Goal: Task Accomplishment & Management: Use online tool/utility

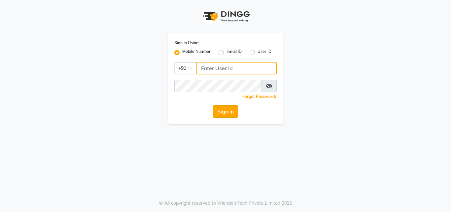
type input "9049785343"
click at [232, 112] on button "Sign In" at bounding box center [225, 111] width 25 height 13
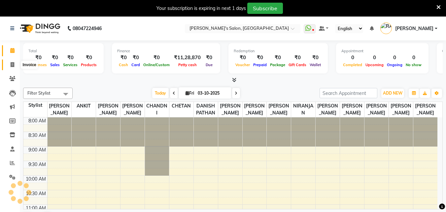
click at [12, 62] on icon at bounding box center [13, 64] width 4 height 5
select select "5023"
select select "service"
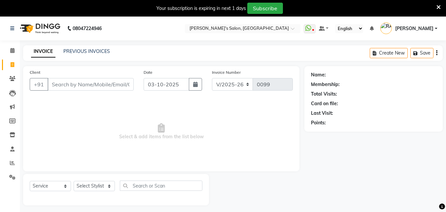
click at [74, 87] on input "Client" at bounding box center [91, 84] width 86 height 13
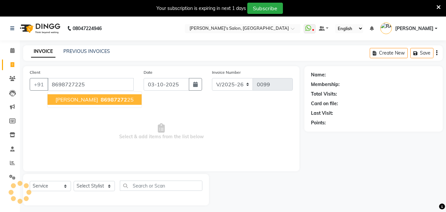
type input "8698727225"
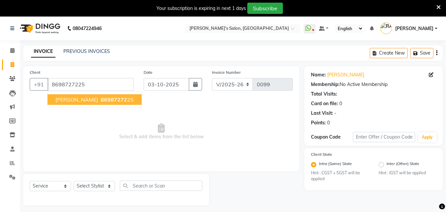
click at [90, 100] on span "[PERSON_NAME]" at bounding box center [77, 99] width 43 height 7
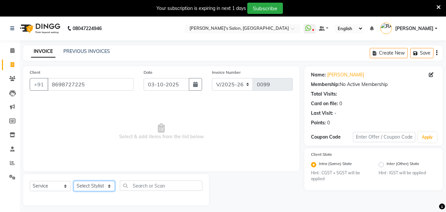
click at [94, 185] on select "Select Stylist [PERSON_NAME] ANKIT [PERSON_NAME] [PERSON_NAME] CHANDNI CHETAN D…" at bounding box center [94, 186] width 41 height 10
select select "31952"
click at [74, 181] on select "Select Stylist [PERSON_NAME] ANKIT [PERSON_NAME] [PERSON_NAME] CHANDNI CHETAN D…" at bounding box center [94, 186] width 41 height 10
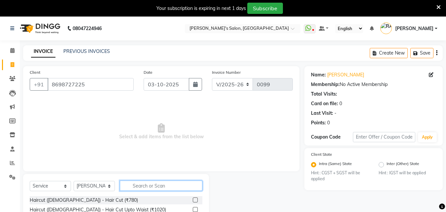
click at [150, 184] on input "text" at bounding box center [161, 185] width 83 height 10
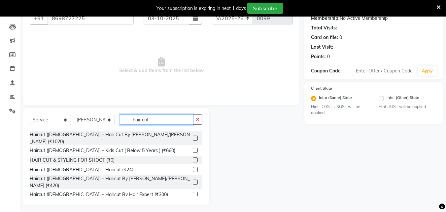
scroll to position [33, 0]
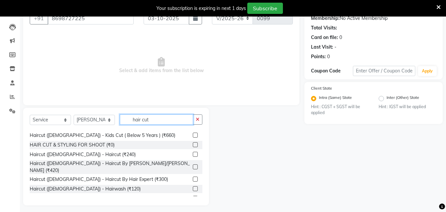
type input "hair cut"
click at [193, 164] on label at bounding box center [195, 166] width 5 height 5
click at [193, 165] on input "checkbox" at bounding box center [195, 167] width 4 height 4
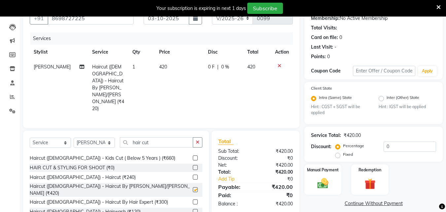
checkbox input "false"
click at [144, 137] on input "hair cut" at bounding box center [156, 142] width 73 height 10
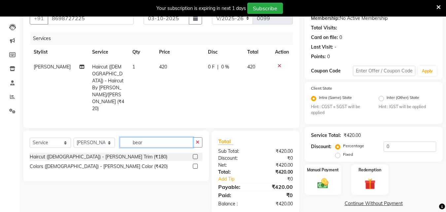
scroll to position [0, 0]
type input "beard"
click at [196, 154] on label at bounding box center [195, 156] width 5 height 5
click at [196, 155] on input "checkbox" at bounding box center [195, 157] width 4 height 4
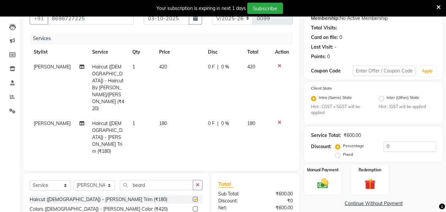
checkbox input "false"
click at [144, 180] on div "Select Service Product Membership Package Voucher Prepaid Gift Card Select Styl…" at bounding box center [116, 188] width 173 height 16
click at [146, 180] on input "beard" at bounding box center [156, 185] width 73 height 10
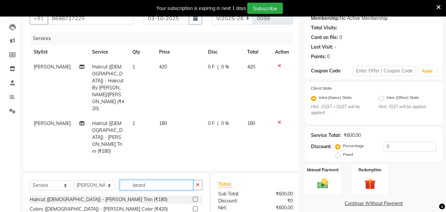
click at [146, 180] on input "beard" at bounding box center [156, 185] width 73 height 10
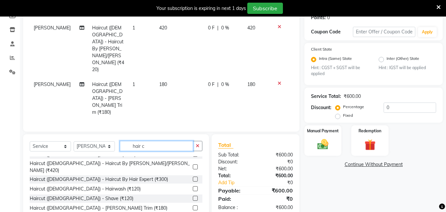
scroll to position [165, 0]
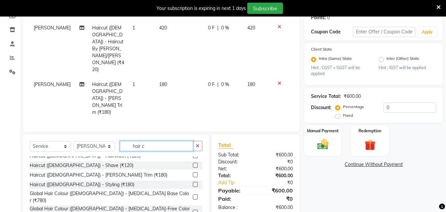
type input "hair c"
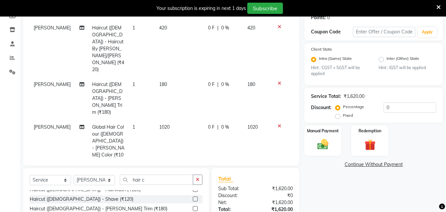
checkbox input "false"
click at [144, 174] on input "hair c" at bounding box center [156, 179] width 73 height 10
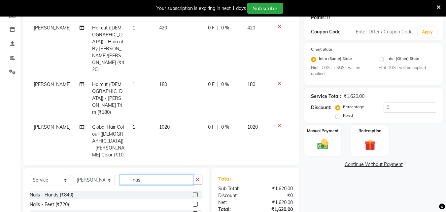
scroll to position [0, 0]
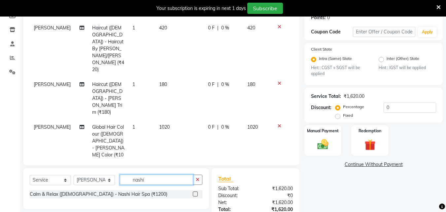
type input "nashi"
click at [197, 191] on label at bounding box center [195, 193] width 5 height 5
click at [197, 192] on input "checkbox" at bounding box center [195, 194] width 4 height 4
checkbox input "false"
click at [145, 180] on input "nashi" at bounding box center [156, 179] width 73 height 10
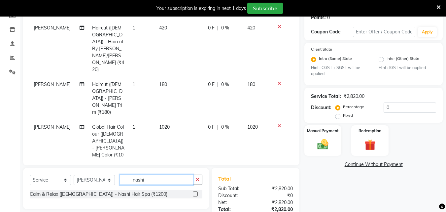
click at [145, 180] on input "nashi" at bounding box center [156, 179] width 73 height 10
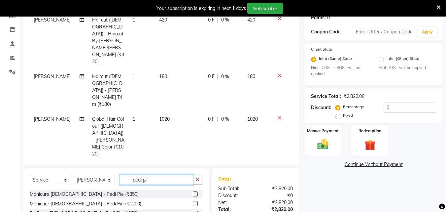
scroll to position [154, 0]
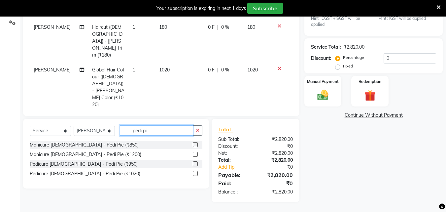
type input "pedi pi"
click at [196, 174] on label at bounding box center [195, 173] width 5 height 5
click at [196, 174] on input "checkbox" at bounding box center [195, 173] width 4 height 4
checkbox input "false"
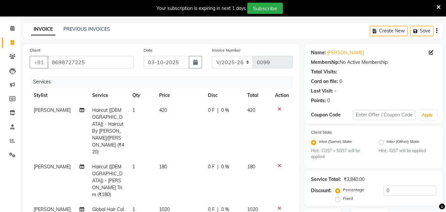
scroll to position [0, 0]
click at [159, 113] on span "420" at bounding box center [163, 111] width 8 height 6
select select "31952"
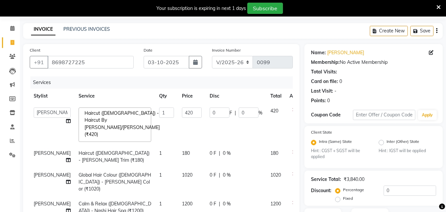
click at [178, 112] on td "420" at bounding box center [192, 124] width 28 height 42
click at [182, 112] on input "420" at bounding box center [192, 112] width 20 height 10
type input "600"
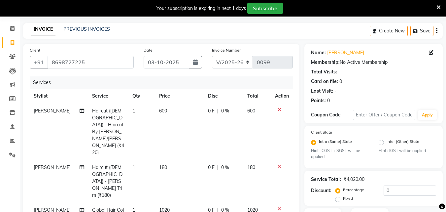
click at [171, 160] on td "180" at bounding box center [179, 181] width 49 height 43
select select "31952"
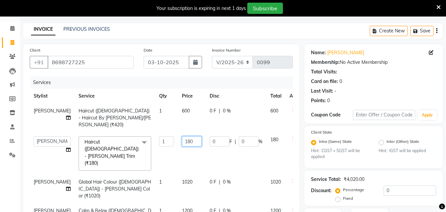
click at [182, 144] on input "180" at bounding box center [192, 141] width 20 height 10
click at [198, 110] on tr "[PERSON_NAME] Haircut ([DEMOGRAPHIC_DATA]) - Haircut By [PERSON_NAME]/[PERSON_N…" at bounding box center [169, 117] width 278 height 29
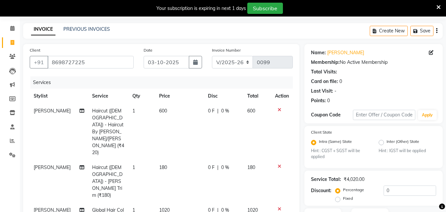
click at [198, 110] on td "600" at bounding box center [179, 131] width 49 height 56
select select "31952"
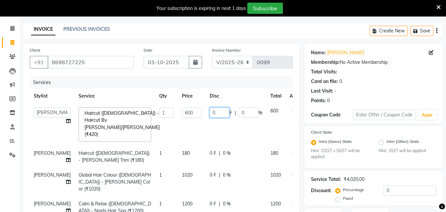
click at [210, 109] on input "0" at bounding box center [220, 112] width 20 height 10
type input "100"
click at [193, 146] on tr "[PERSON_NAME] Haircut ([DEMOGRAPHIC_DATA]) - [PERSON_NAME] Trim (₹180) 1 180 0 …" at bounding box center [169, 157] width 278 height 22
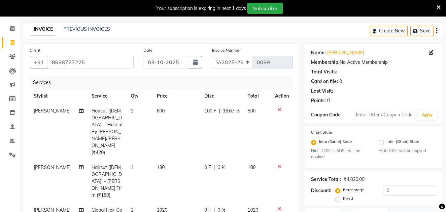
click at [193, 160] on td "180" at bounding box center [176, 181] width 47 height 43
select select "31952"
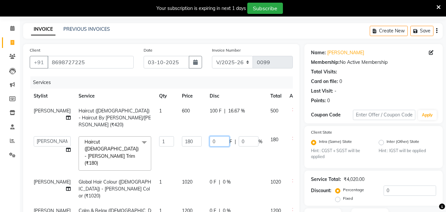
click at [210, 145] on input "0" at bounding box center [220, 141] width 20 height 10
type input "30"
click at [189, 158] on tr "[PERSON_NAME] ANKIT [PERSON_NAME] [PERSON_NAME] CHANDNI CHETAN DANISH [PERSON_N…" at bounding box center [169, 153] width 278 height 42
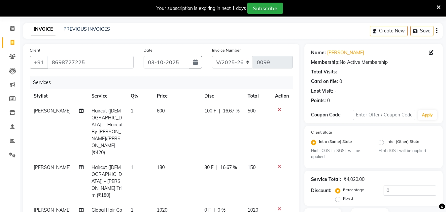
click at [157, 207] on span "1020" at bounding box center [162, 210] width 11 height 6
select select "31952"
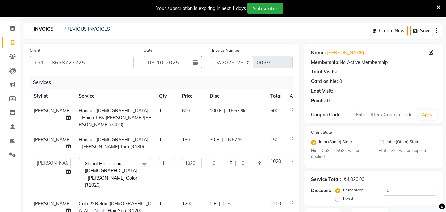
click at [156, 174] on td "1" at bounding box center [166, 175] width 23 height 42
click at [182, 167] on input "1020" at bounding box center [192, 163] width 20 height 10
type input "1260"
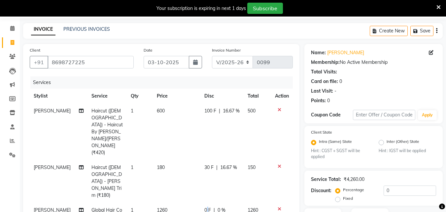
select select "31952"
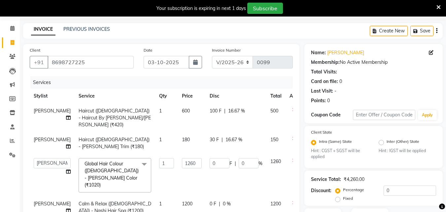
click at [210, 168] on input "0" at bounding box center [220, 163] width 20 height 10
type input "210"
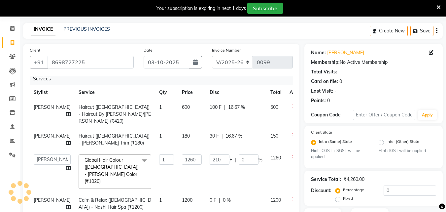
scroll to position [22, 0]
click at [206, 193] on td "0 F | 0 %" at bounding box center [236, 204] width 61 height 22
select select "31952"
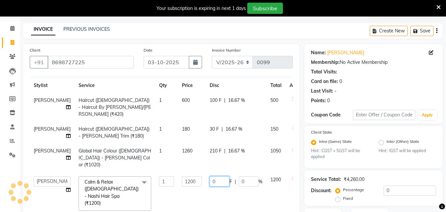
scroll to position [15, 0]
click at [210, 182] on input "0" at bounding box center [220, 181] width 20 height 10
type input "200"
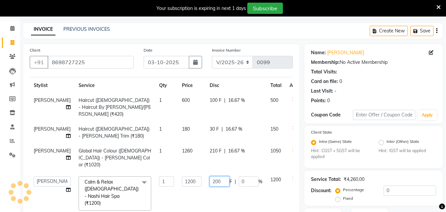
scroll to position [88, 0]
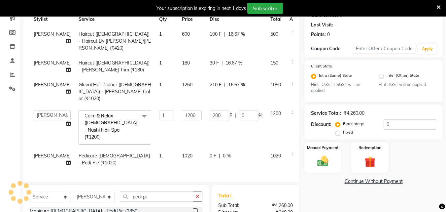
click at [169, 143] on tbody "[PERSON_NAME] Haircut ([DEMOGRAPHIC_DATA]) - Haircut By [PERSON_NAME]/[PERSON_N…" at bounding box center [169, 98] width 278 height 143
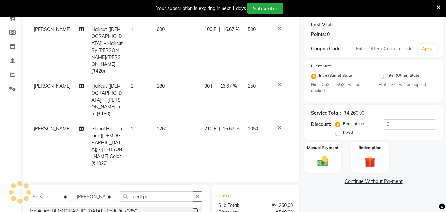
click at [169, 171] on td "1200" at bounding box center [176, 192] width 47 height 43
select select "31952"
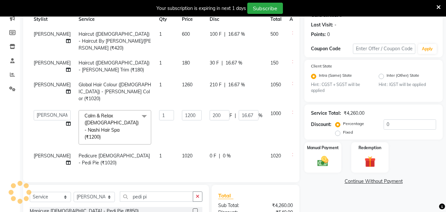
click at [182, 153] on span "1020" at bounding box center [187, 156] width 11 height 6
select select "31952"
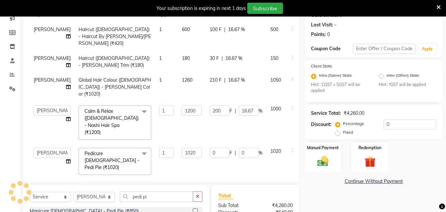
scroll to position [15, 0]
click at [182, 148] on input "1020" at bounding box center [192, 153] width 20 height 10
type input "1800"
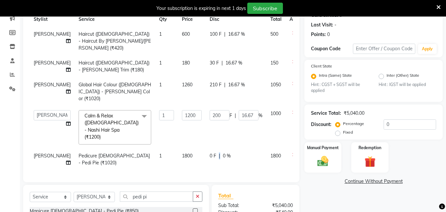
click at [219, 152] on span "|" at bounding box center [219, 155] width 1 height 7
select select "31952"
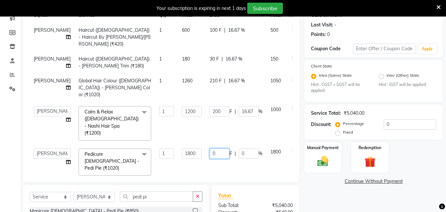
click at [210, 148] on input "0" at bounding box center [220, 153] width 20 height 10
type input "300"
click at [206, 159] on td "300 F | 0 %" at bounding box center [236, 161] width 61 height 35
select select "31952"
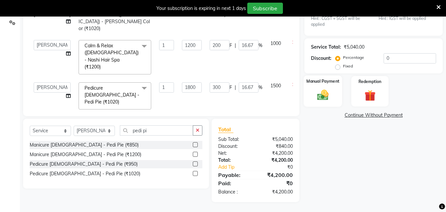
click at [326, 101] on img at bounding box center [323, 95] width 19 height 13
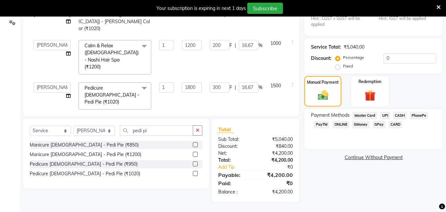
click at [395, 123] on span "CARD" at bounding box center [396, 125] width 14 height 8
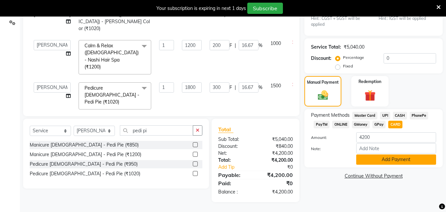
click at [380, 161] on button "Add Payment" at bounding box center [396, 159] width 80 height 10
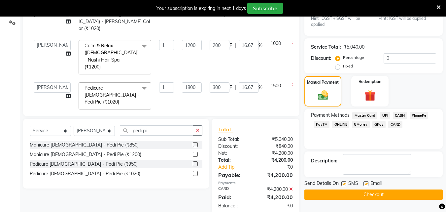
scroll to position [135, 0]
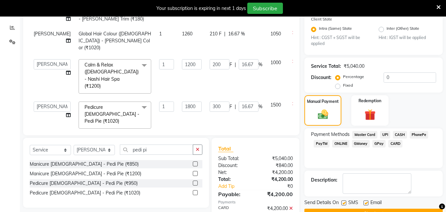
click at [364, 202] on label at bounding box center [366, 202] width 5 height 5
click at [364, 202] on input "checkbox" at bounding box center [366, 203] width 4 height 4
checkbox input "false"
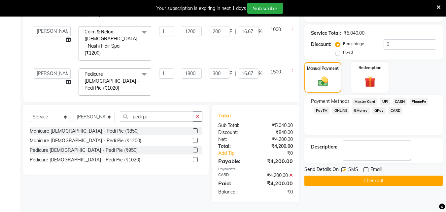
click at [365, 181] on button "Checkout" at bounding box center [374, 180] width 138 height 10
click at [367, 181] on button "Checkout" at bounding box center [374, 180] width 138 height 10
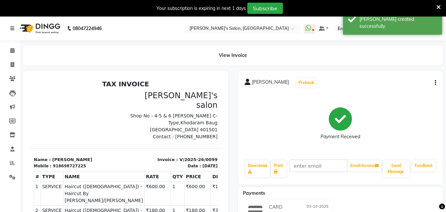
click at [439, 6] on icon at bounding box center [439, 7] width 4 height 6
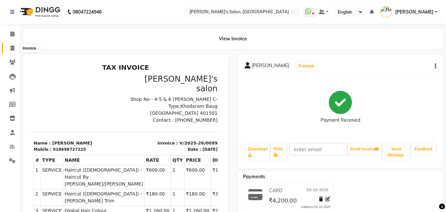
click at [9, 47] on span at bounding box center [13, 49] width 12 height 8
select select "service"
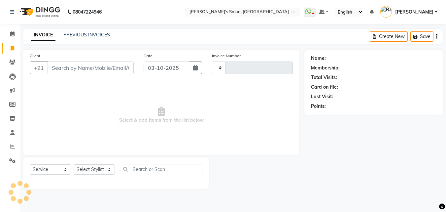
type input "0100"
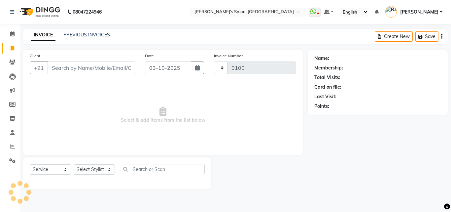
select select "5023"
